Goal: Check status

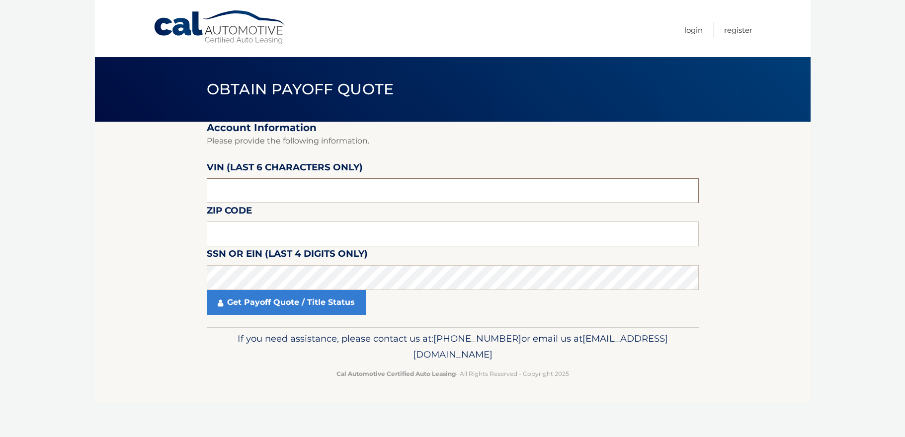
click at [256, 197] on input "text" at bounding box center [453, 190] width 492 height 25
type input "129377"
click at [238, 238] on input "text" at bounding box center [453, 234] width 492 height 25
type input "11545"
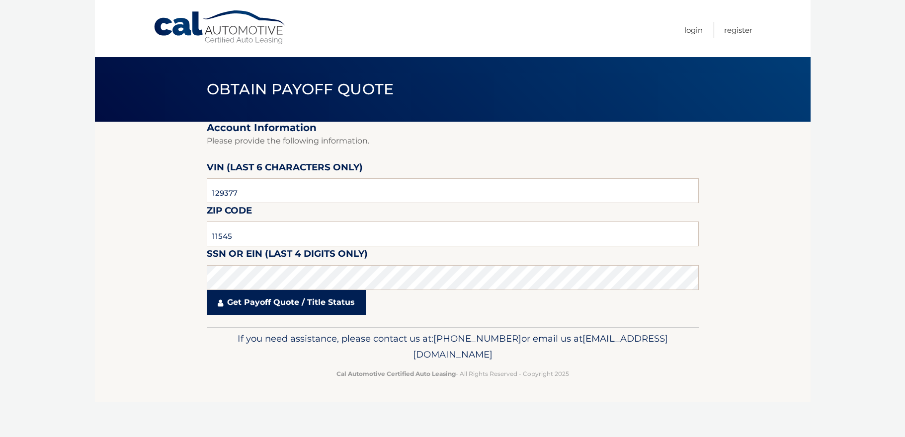
click at [283, 306] on link "Get Payoff Quote / Title Status" at bounding box center [286, 302] width 159 height 25
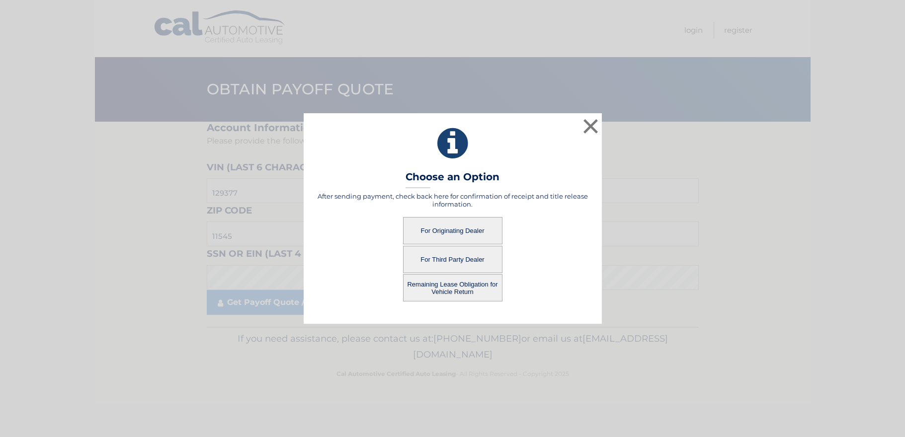
click at [466, 224] on button "For Originating Dealer" at bounding box center [452, 230] width 99 height 27
click at [451, 225] on button "For Originating Dealer" at bounding box center [452, 230] width 99 height 27
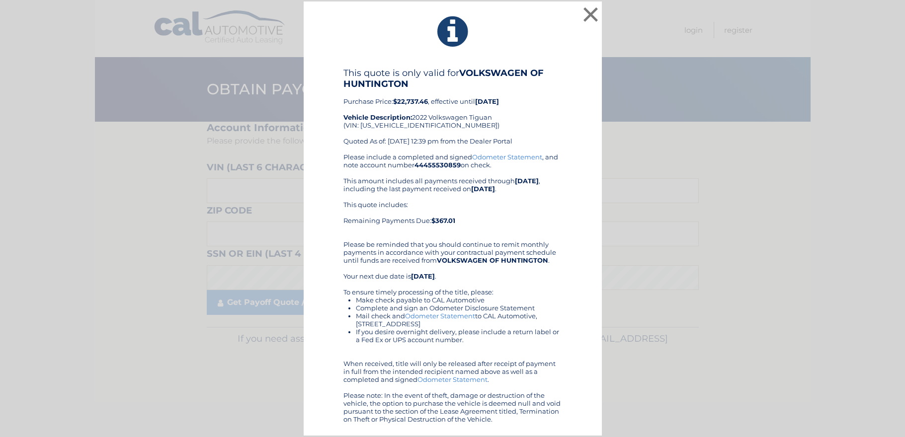
click at [405, 125] on div "This quote is only valid for VOLKSWAGEN OF HUNTINGTON Purchase Price: $22,737.4…" at bounding box center [452, 110] width 219 height 85
copy div "[US_VEHICLE_IDENTIFICATION_NUMBER]"
click at [534, 127] on div "This quote is only valid for VOLKSWAGEN OF HUNTINGTON Purchase Price: $22,737.4…" at bounding box center [452, 110] width 219 height 85
